Goal: Obtain resource: Download file/media

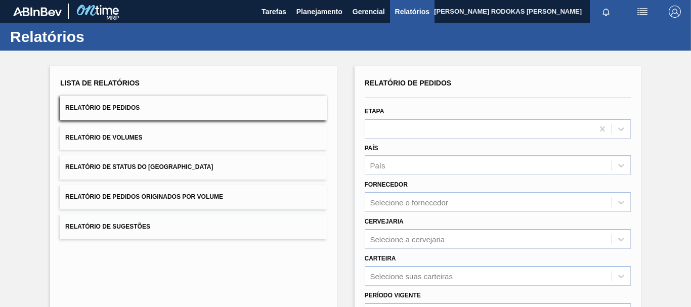
scroll to position [101, 0]
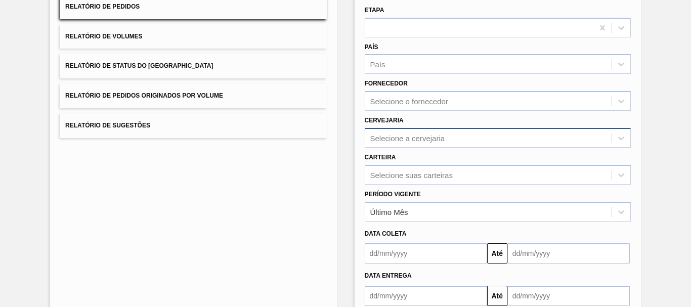
click at [408, 142] on div "Selecione a cervejaria" at bounding box center [407, 138] width 75 height 9
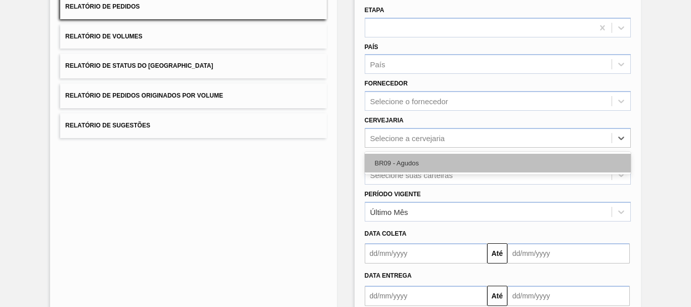
click at [401, 169] on div "BR09 - Agudos" at bounding box center [498, 163] width 266 height 19
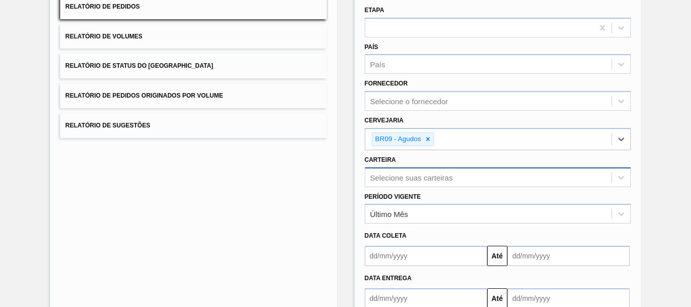
click at [401, 180] on div "Selecione suas carteiras" at bounding box center [498, 177] width 266 height 20
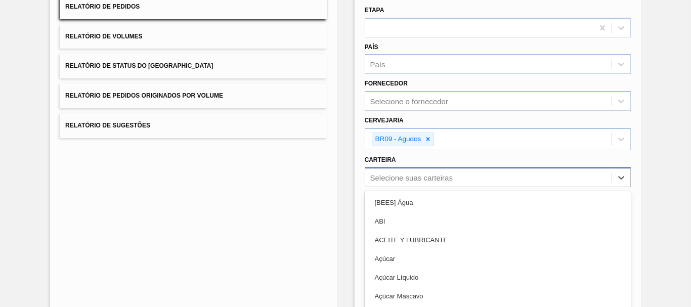
scroll to position [141, 0]
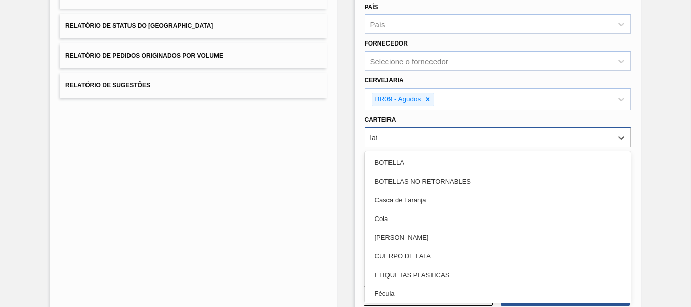
type input "lata"
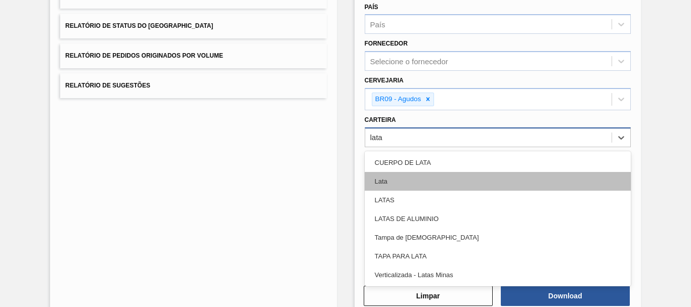
click at [384, 173] on div "Lata" at bounding box center [498, 181] width 266 height 19
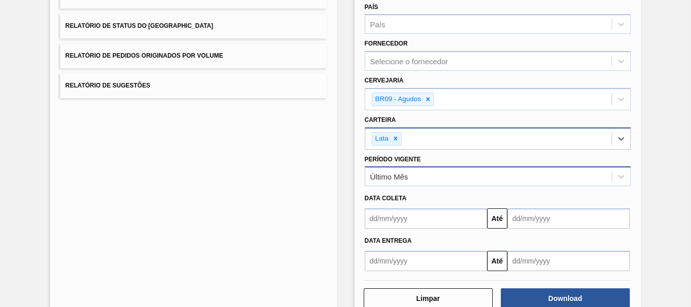
click at [438, 174] on div "Último Mês" at bounding box center [488, 176] width 246 height 15
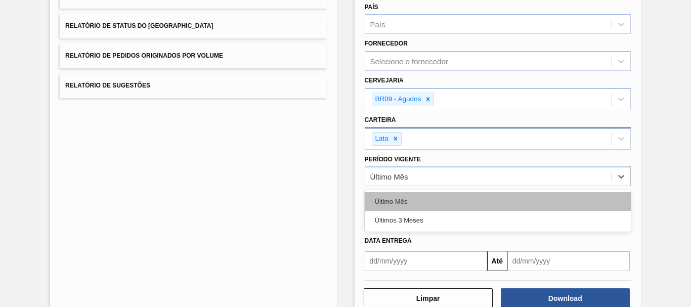
click at [421, 201] on div "Último Mês" at bounding box center [498, 201] width 266 height 19
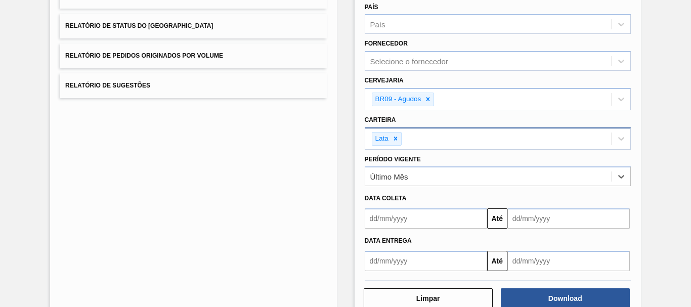
click at [410, 216] on input "text" at bounding box center [426, 218] width 122 height 20
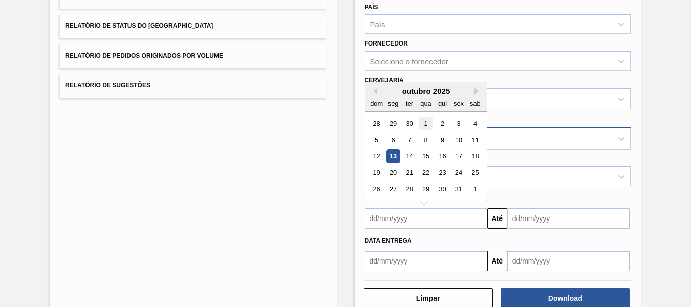
click at [423, 125] on div "1" at bounding box center [426, 124] width 14 height 14
type input "[DATE]"
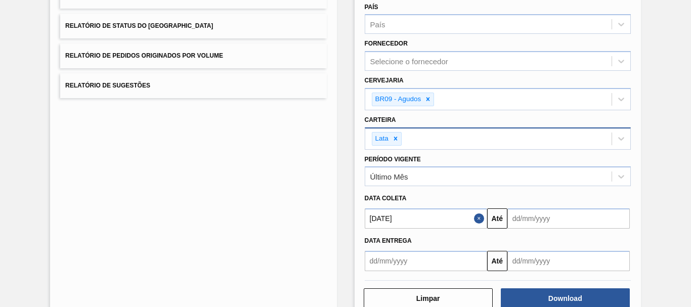
click at [475, 219] on button "Close" at bounding box center [480, 218] width 13 height 20
click at [475, 219] on input "text" at bounding box center [426, 218] width 122 height 20
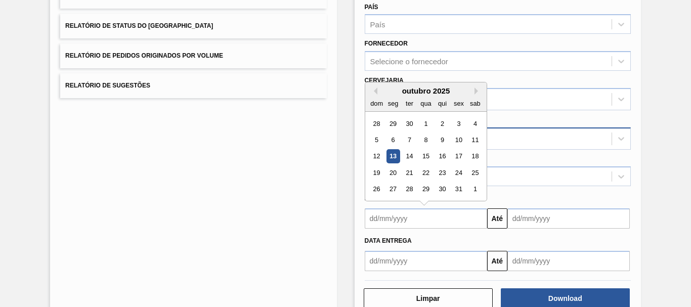
click at [377, 90] on div "outubro 2025" at bounding box center [425, 90] width 121 height 9
click at [374, 91] on button "Previous Month" at bounding box center [373, 90] width 7 height 7
click at [399, 154] on div "14 15 16 17 18 19 20" at bounding box center [425, 156] width 115 height 16
click at [399, 155] on div "14 15 16 17 18 19 20" at bounding box center [425, 156] width 115 height 16
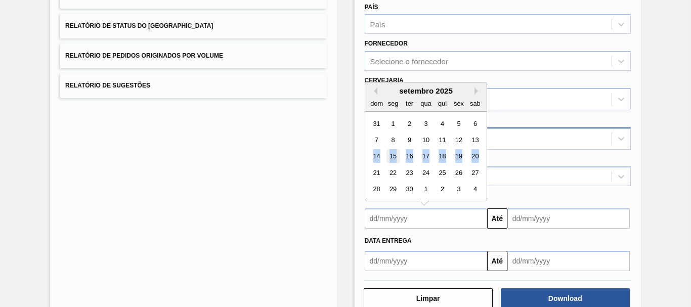
click at [392, 157] on div "15" at bounding box center [393, 157] width 14 height 14
type input "[DATE]"
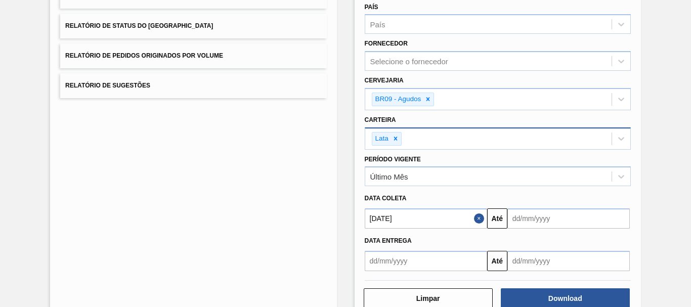
click at [571, 222] on input "text" at bounding box center [568, 218] width 122 height 20
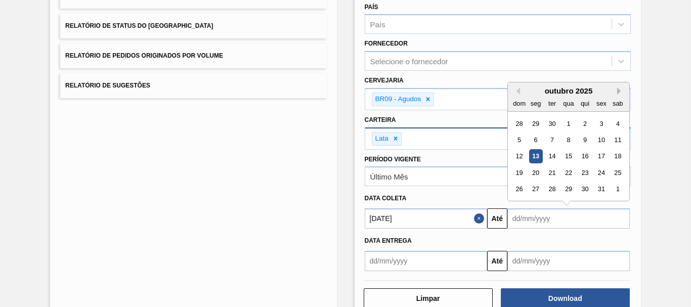
click at [618, 94] on button "Next Month" at bounding box center [620, 90] width 7 height 7
click at [536, 203] on div "1" at bounding box center [535, 206] width 14 height 14
type input "[DATE]"
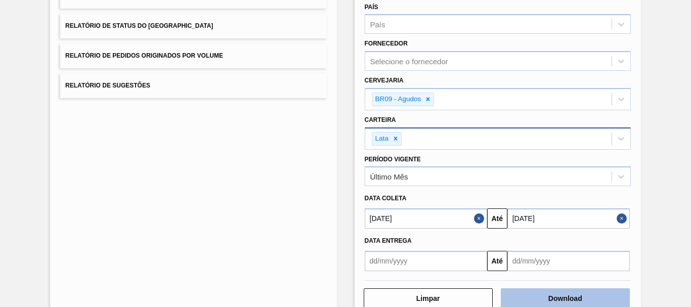
click at [564, 290] on button "Download" at bounding box center [565, 298] width 129 height 20
